Goal: Task Accomplishment & Management: Manage account settings

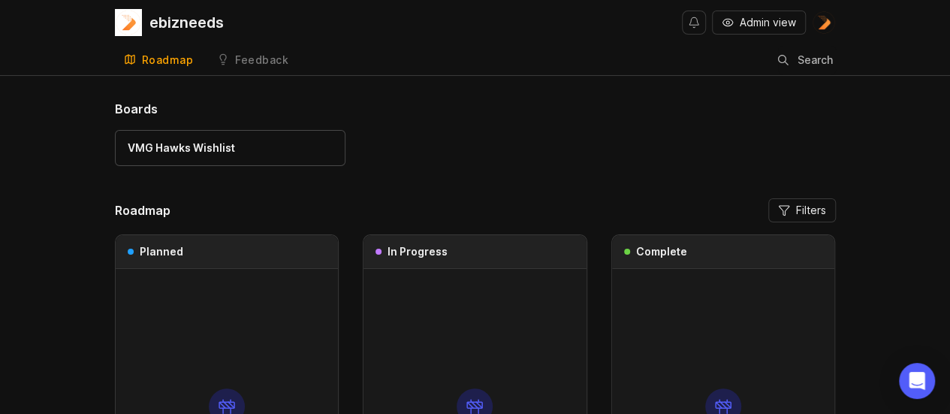
click at [780, 29] on span "Admin view" at bounding box center [768, 22] width 56 height 15
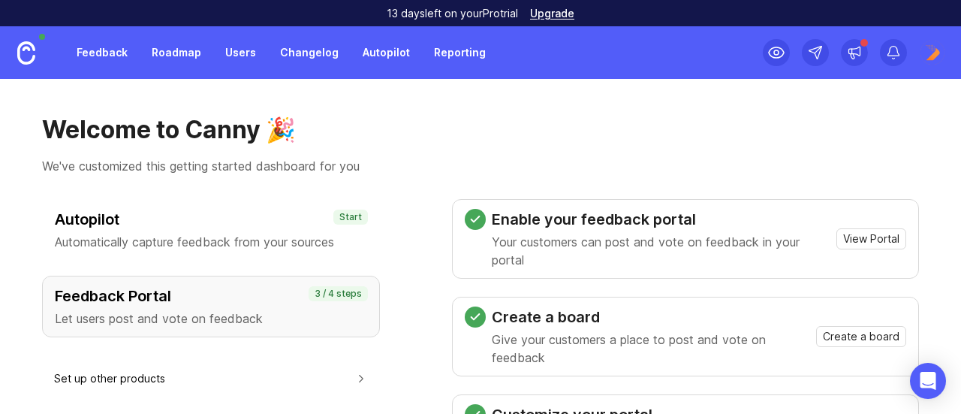
click at [115, 59] on link "Feedback" at bounding box center [102, 52] width 69 height 27
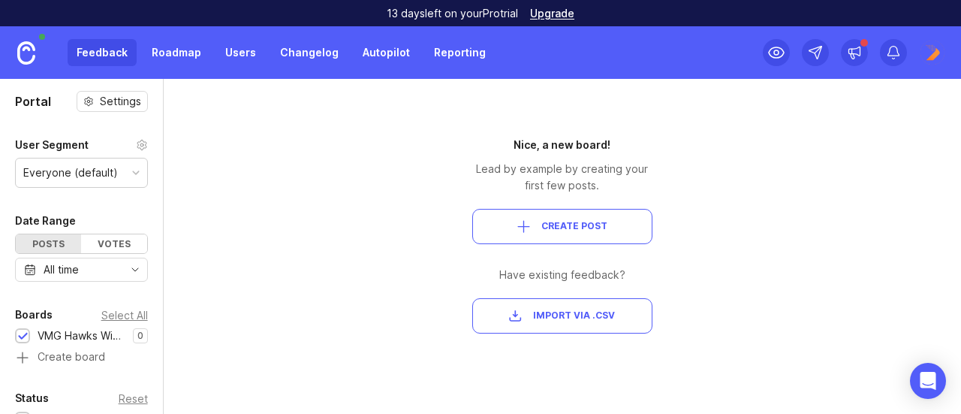
click at [23, 66] on link at bounding box center [26, 52] width 53 height 53
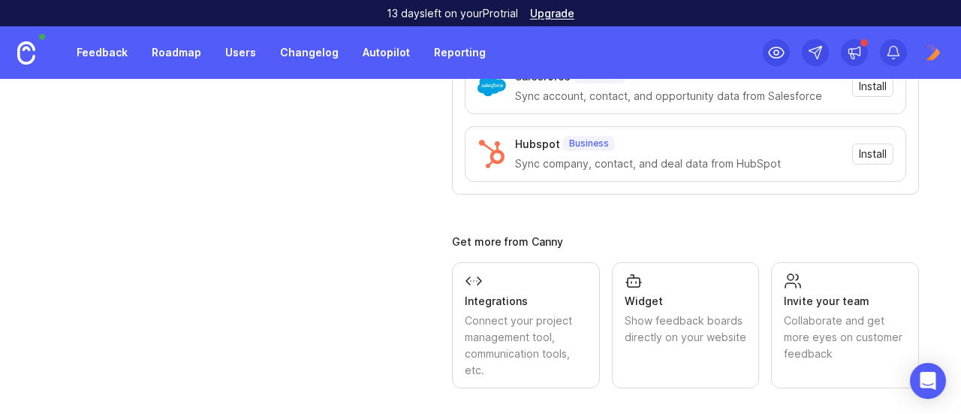
scroll to position [626, 0]
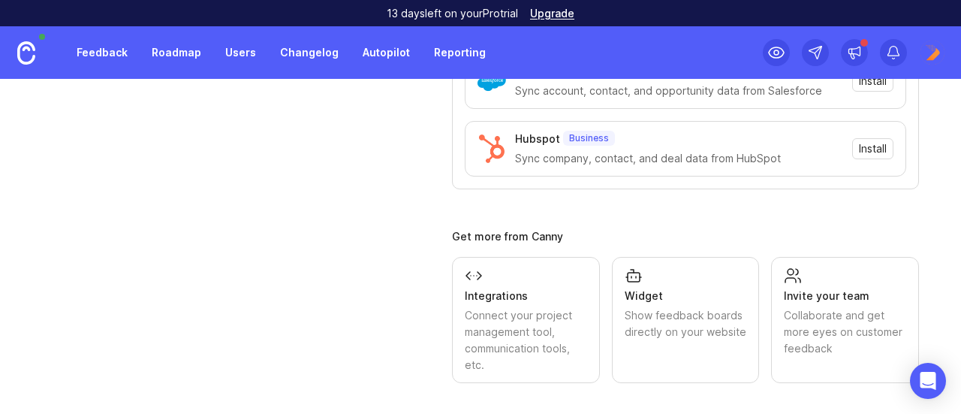
click at [817, 325] on div "Collaborate and get more eyes on customer feedback" at bounding box center [845, 332] width 122 height 50
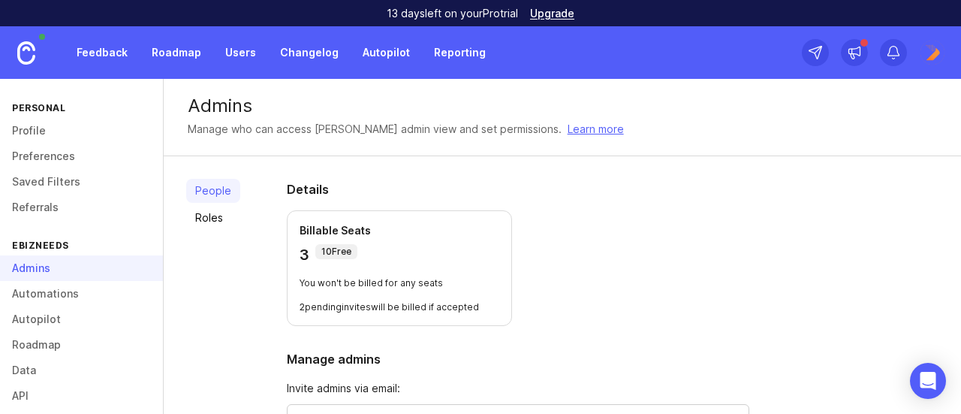
scroll to position [300, 0]
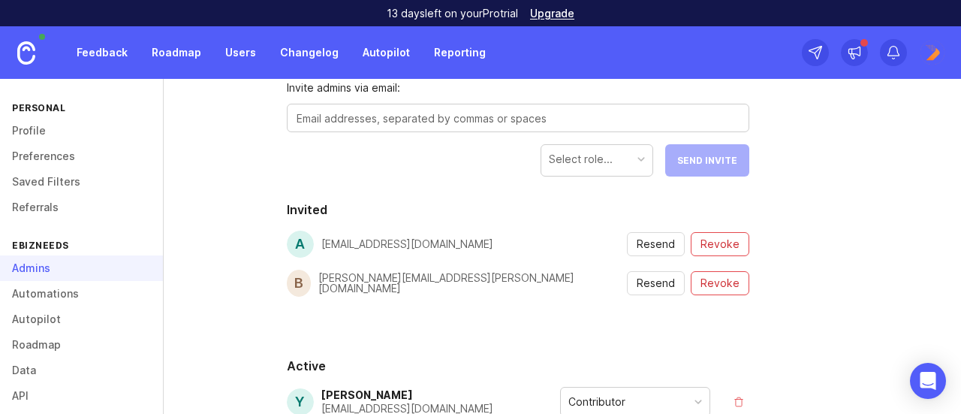
click at [448, 130] on div at bounding box center [518, 118] width 463 height 29
paste textarea "[PERSON_NAME][EMAIL_ADDRESS][PERSON_NAME][DOMAIN_NAME]"
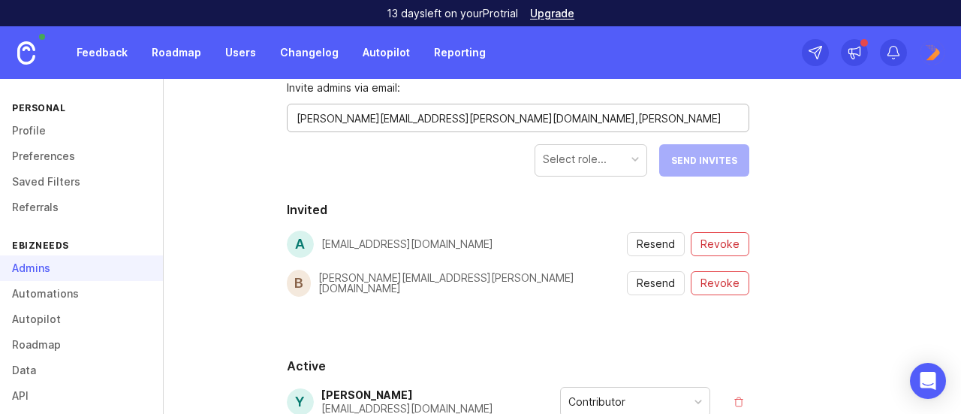
paste textarea "[EMAIL_ADDRESS][DOMAIN_NAME]"
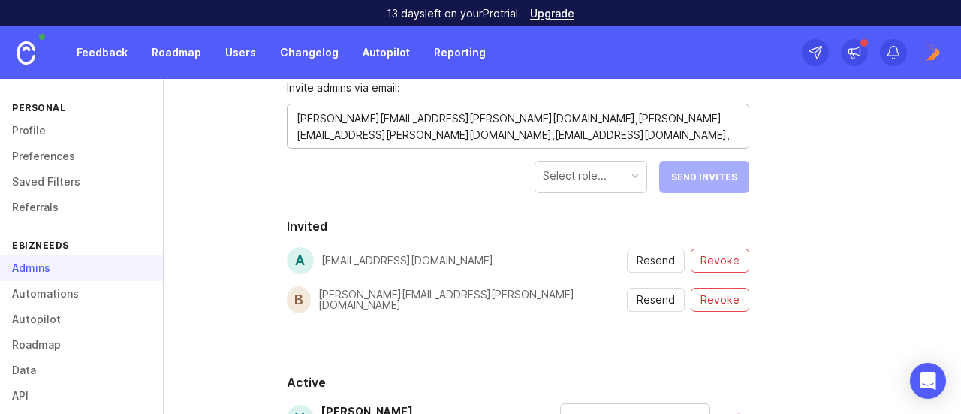
paste textarea "[PERSON_NAME][EMAIL_ADDRESS][DOMAIN_NAME]"
type textarea "[PERSON_NAME][EMAIL_ADDRESS][PERSON_NAME][DOMAIN_NAME],[PERSON_NAME][EMAIL_ADDR…"
click at [613, 185] on div "Select role..." at bounding box center [591, 175] width 111 height 29
click at [695, 177] on span "Send Invites" at bounding box center [704, 176] width 66 height 11
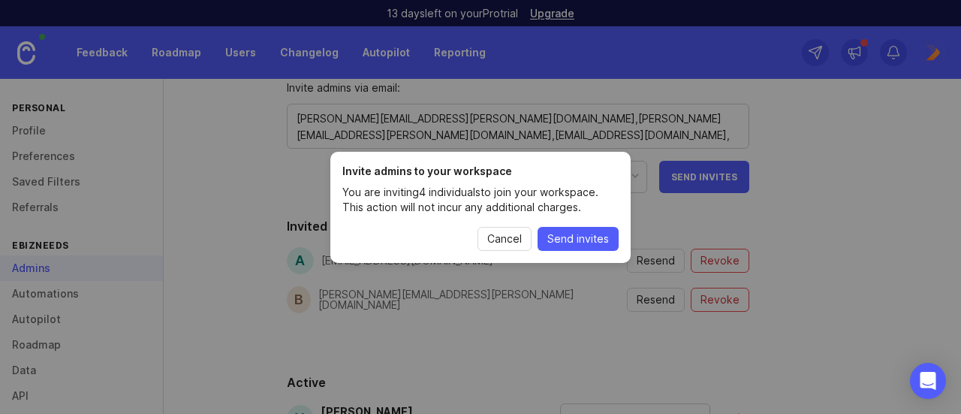
click at [584, 244] on span "Send invites" at bounding box center [579, 238] width 62 height 15
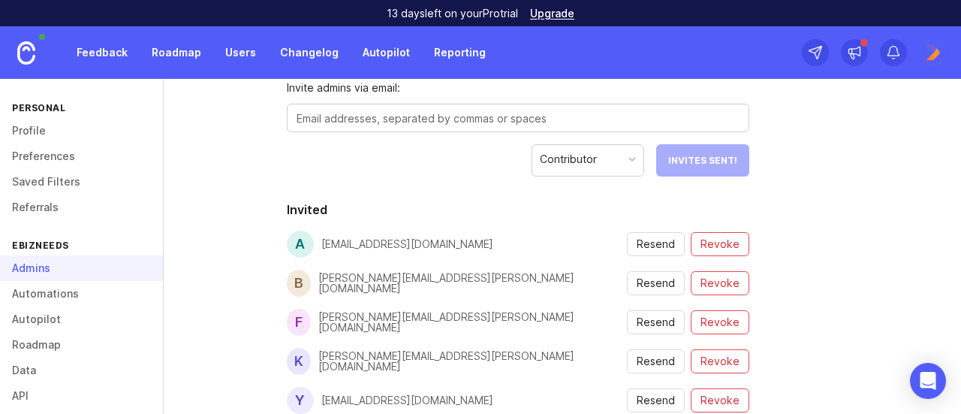
scroll to position [400, 0]
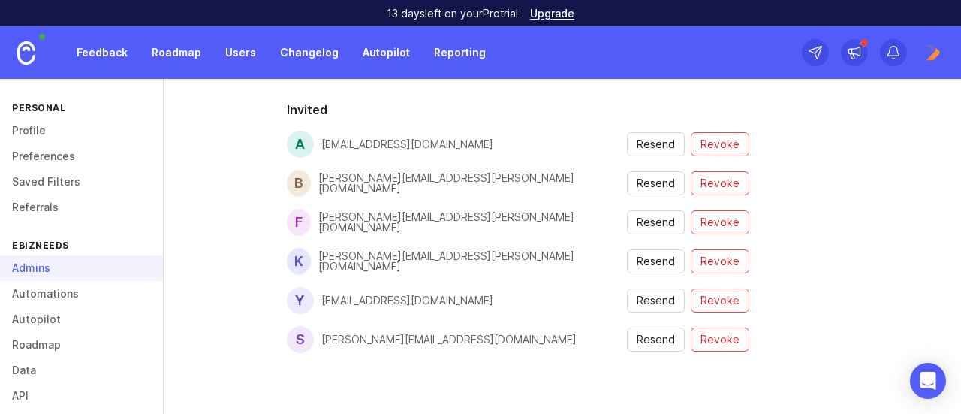
click at [783, 220] on div "People Roles Details Billable Seats 3 10 Free You won't be billed for any seats…" at bounding box center [563, 226] width 798 height 940
